Goal: Check status: Check status

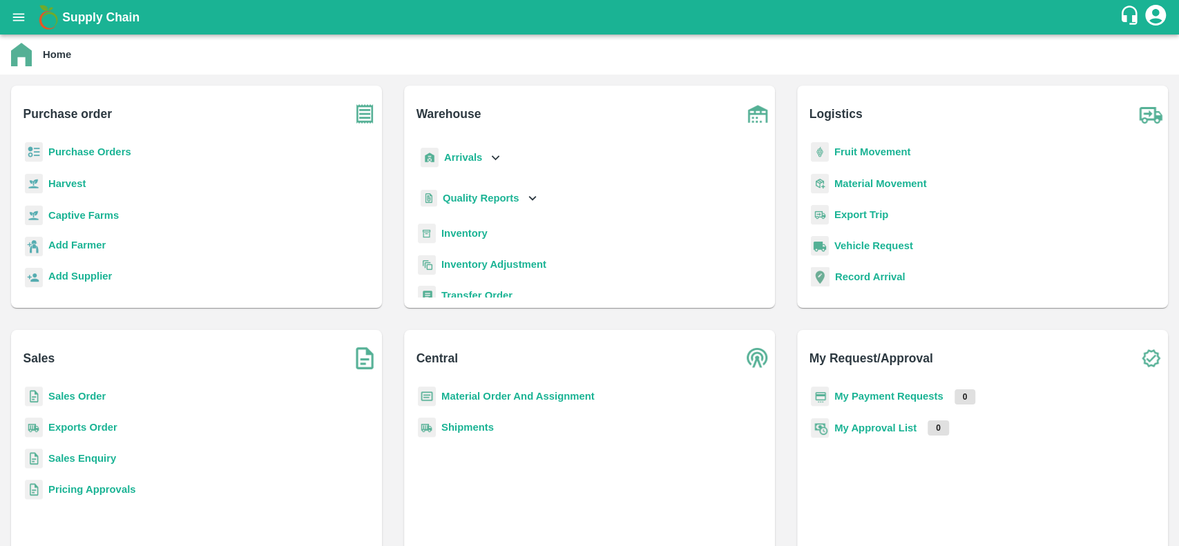
click at [50, 394] on b "Sales Order" at bounding box center [76, 396] width 57 height 11
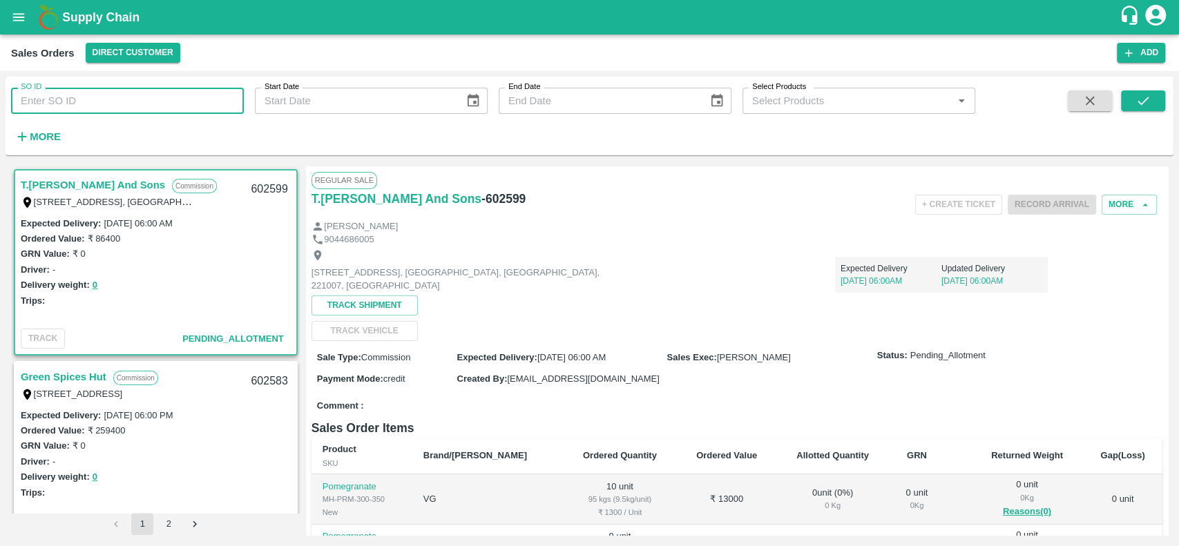
click at [125, 101] on input "SO ID" at bounding box center [127, 101] width 233 height 26
paste input "602578"
type input "602578"
click at [1139, 98] on icon "submit" at bounding box center [1142, 100] width 15 height 15
